Goal: Information Seeking & Learning: Learn about a topic

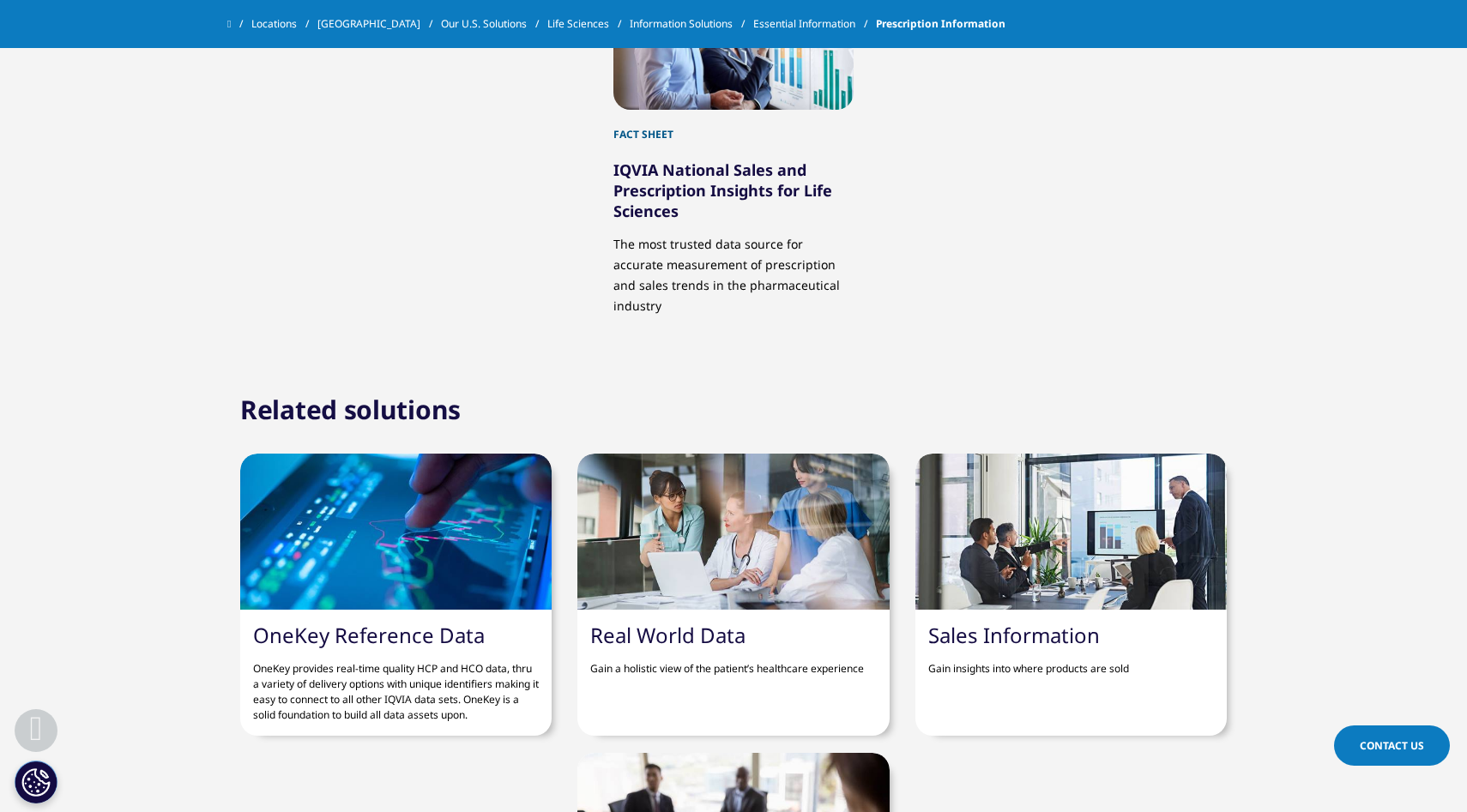
scroll to position [1690, 0]
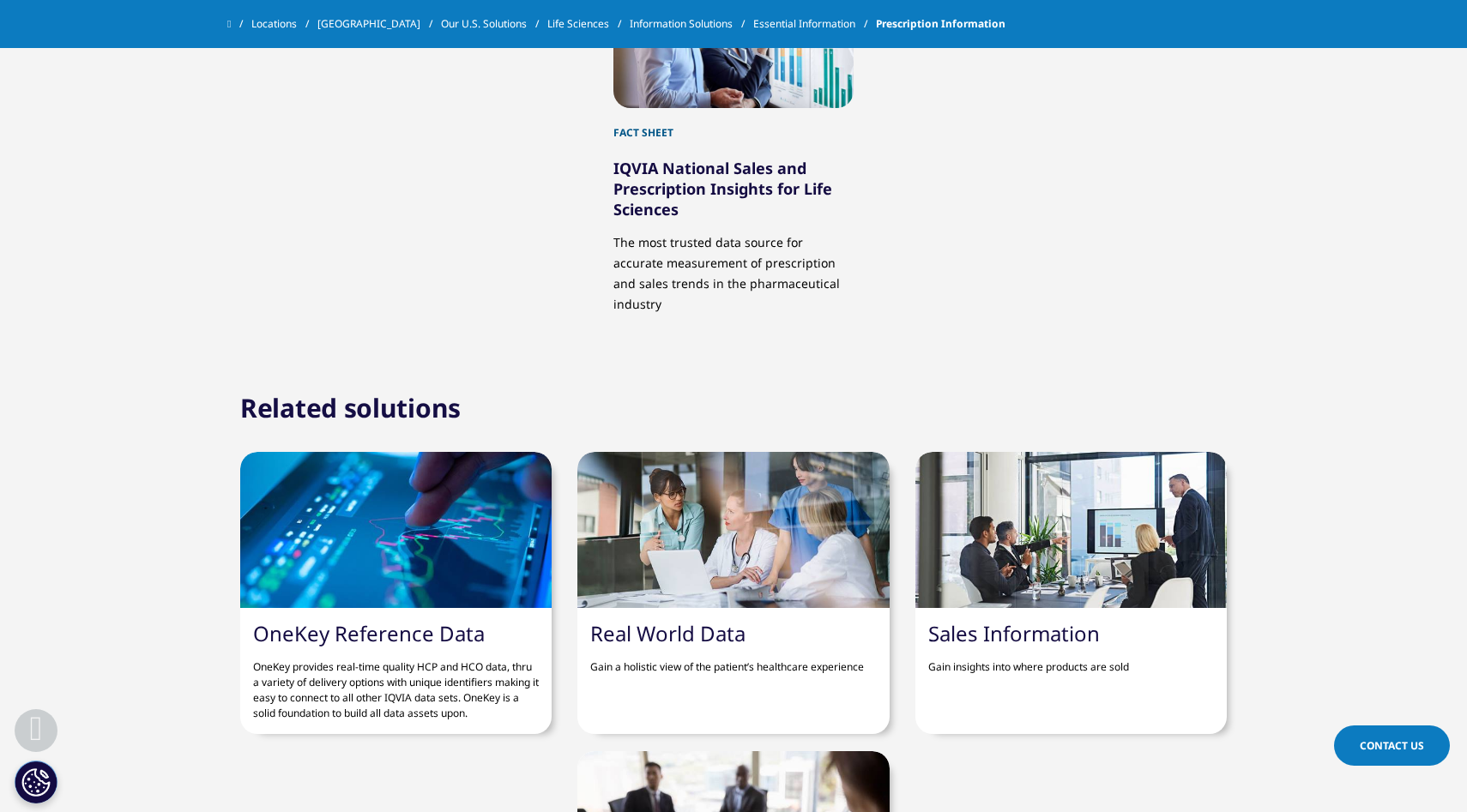
click at [1098, 574] on div at bounding box center [1071, 530] width 311 height 156
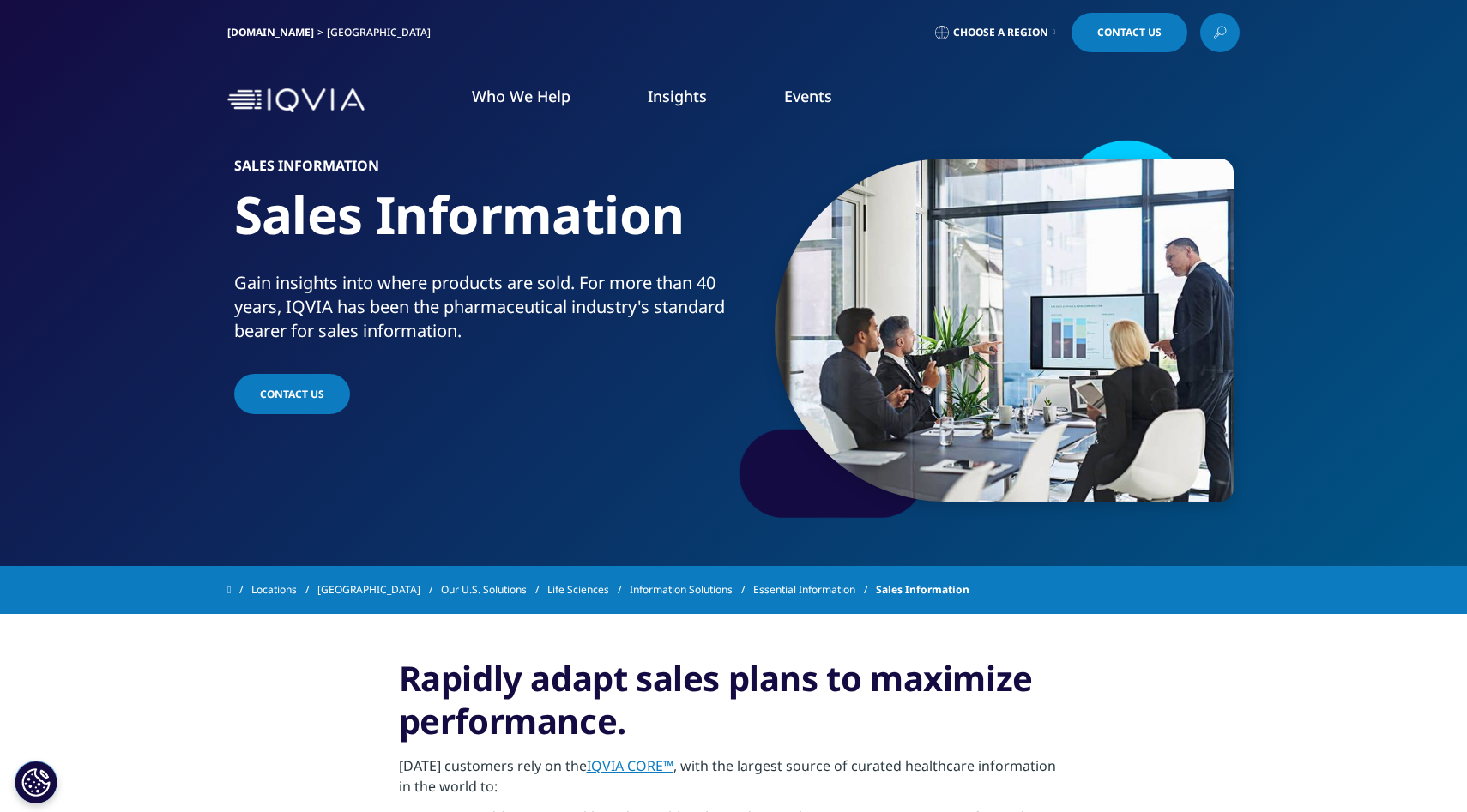
click at [1055, 596] on div "Locations [GEOGRAPHIC_DATA] Our U.S. Solutions Life Sciences Information Soluti…" at bounding box center [734, 589] width 1013 height 31
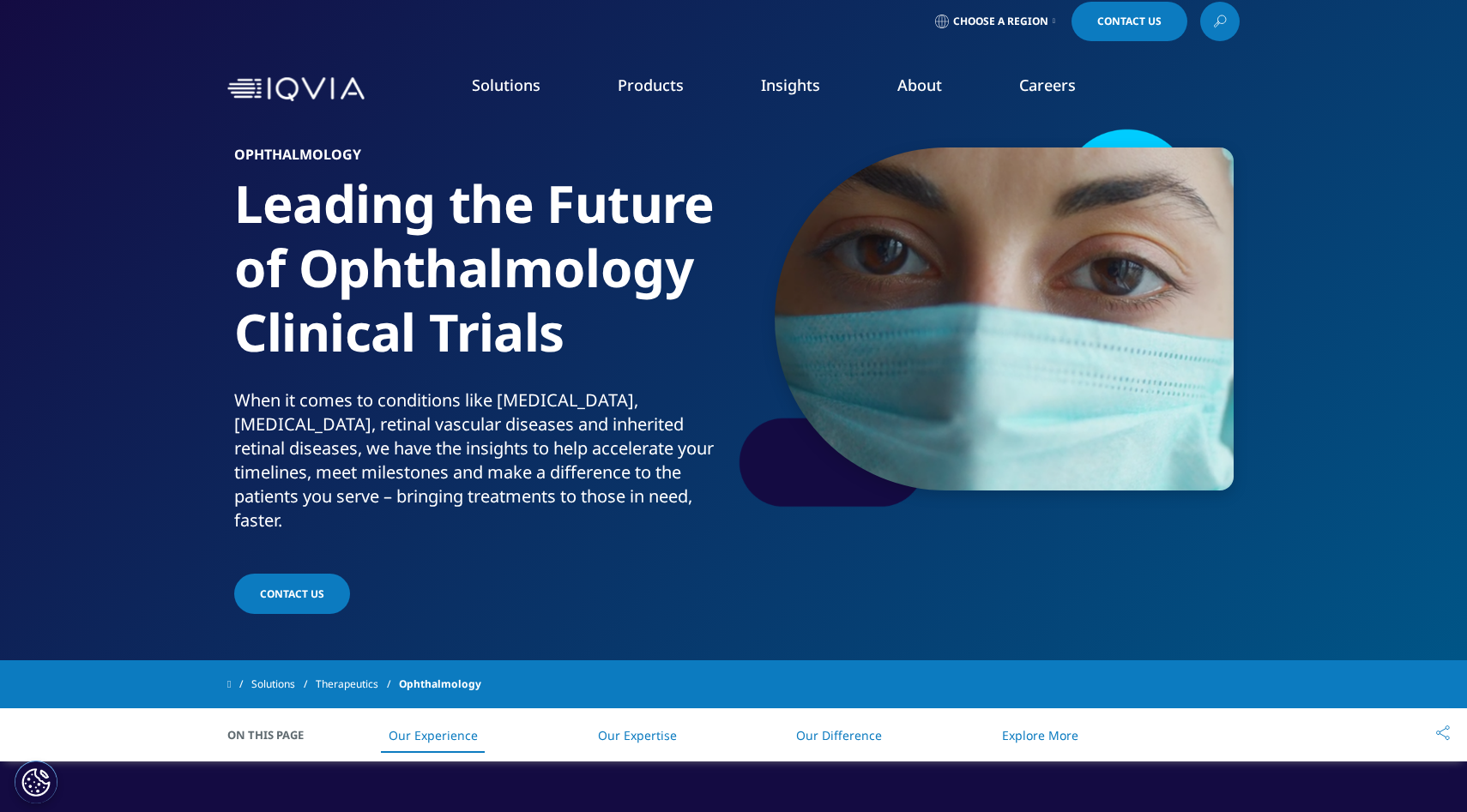
scroll to position [40, 0]
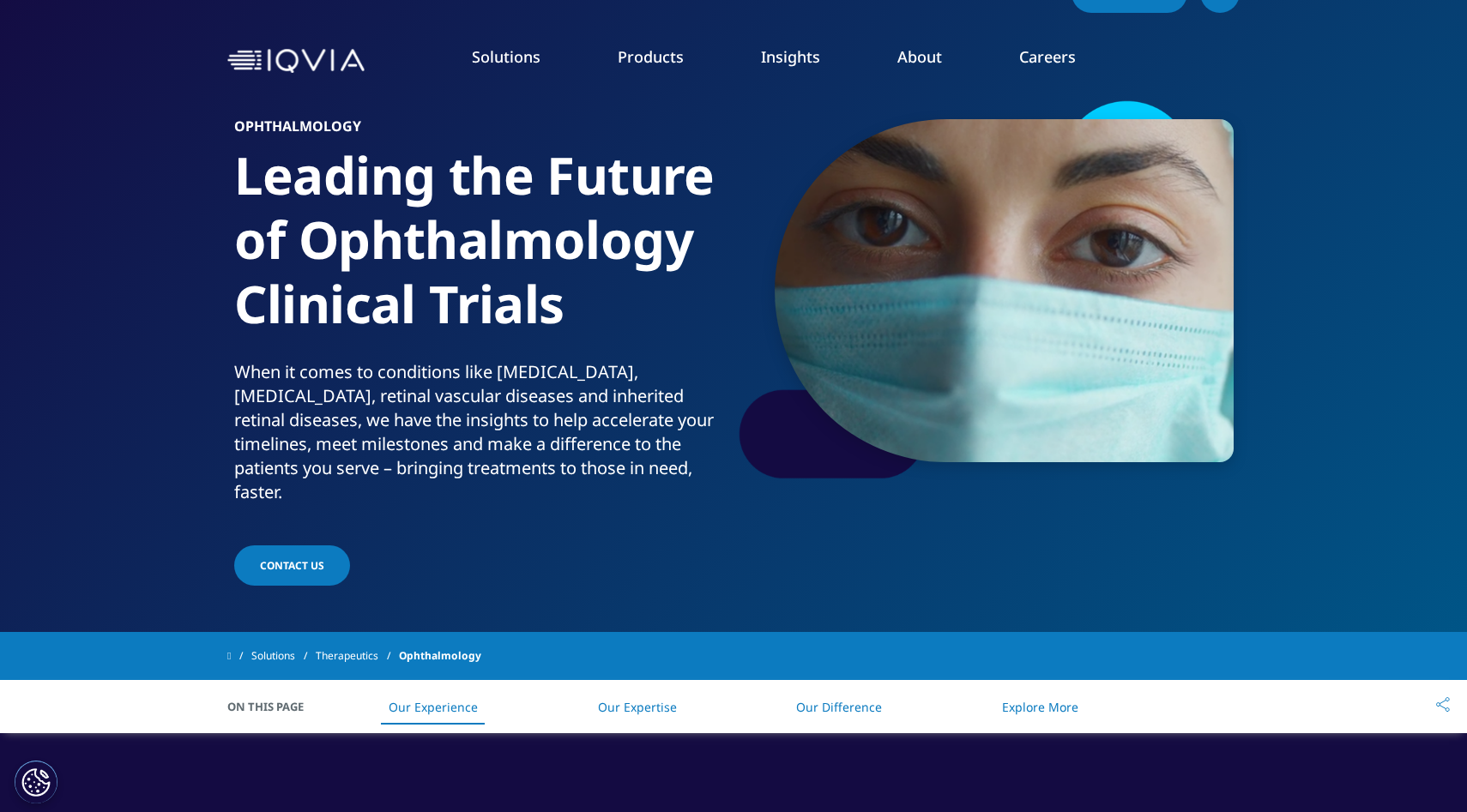
click at [462, 231] on link "Pricing & Market Access" at bounding box center [469, 239] width 265 height 19
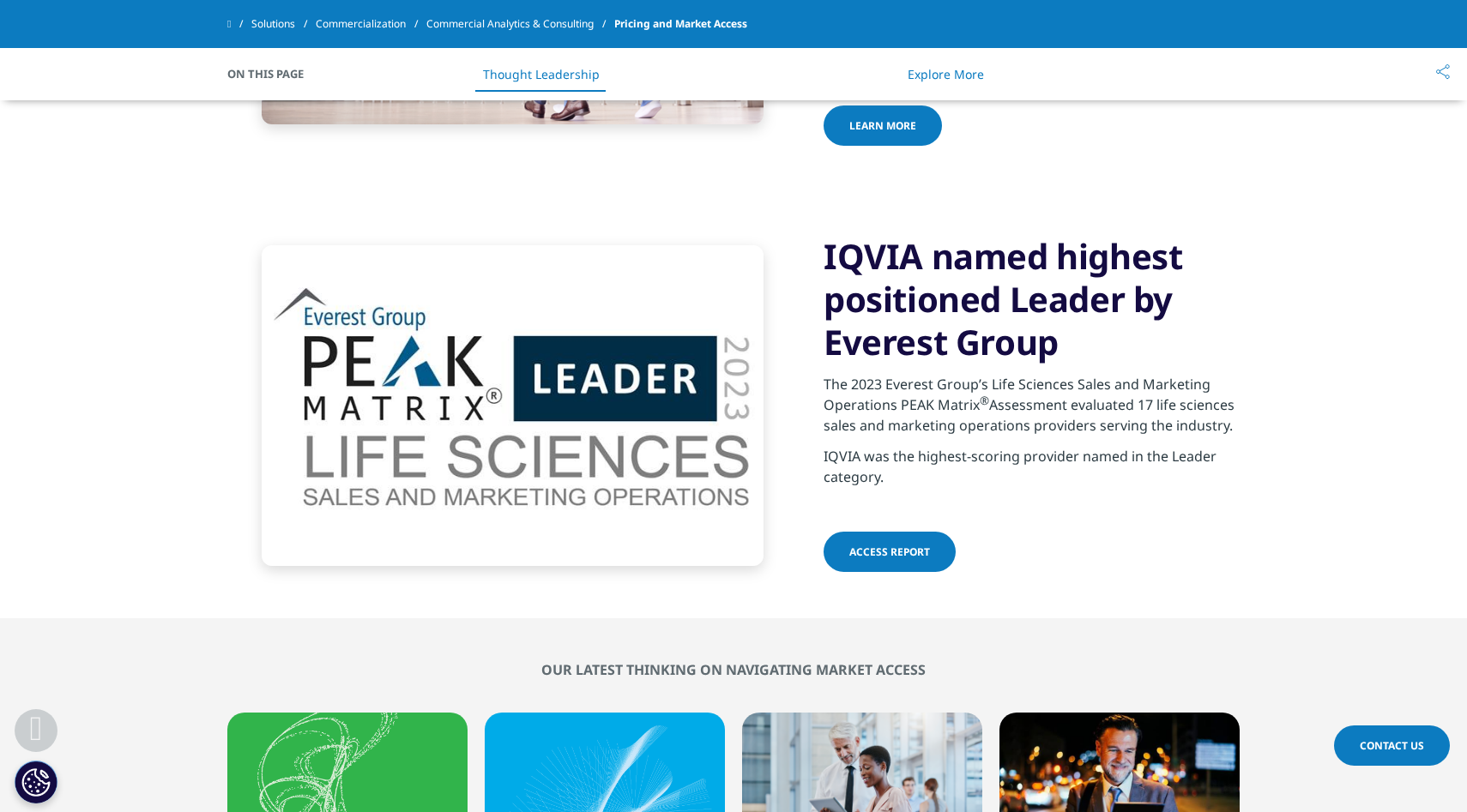
scroll to position [3147, 0]
